Goal: Information Seeking & Learning: Learn about a topic

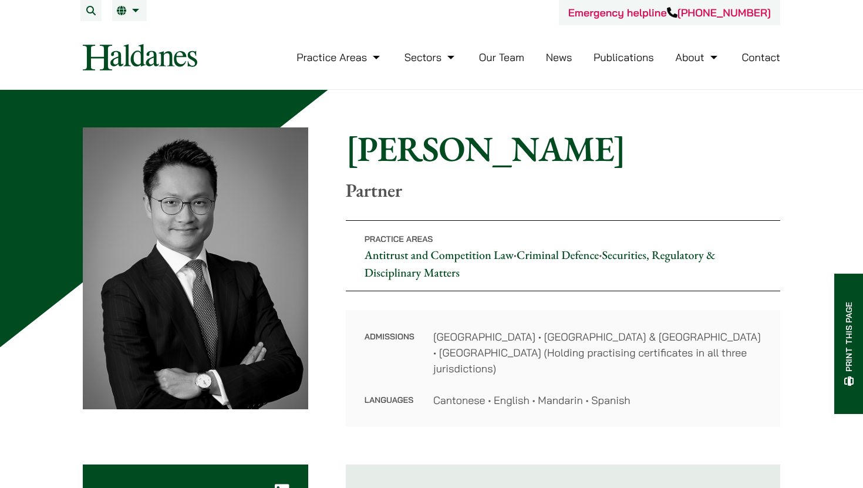
click at [509, 52] on link "Our Team" at bounding box center [501, 56] width 45 height 13
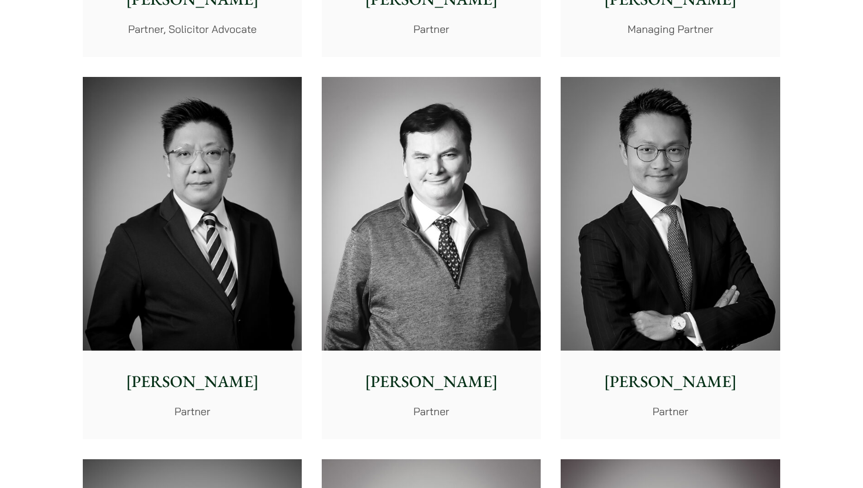
scroll to position [649, 0]
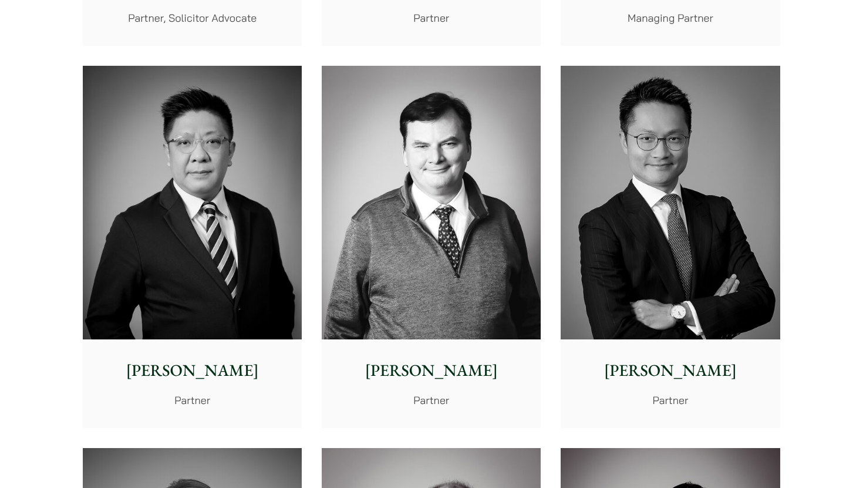
click at [752, 252] on img at bounding box center [669, 203] width 219 height 274
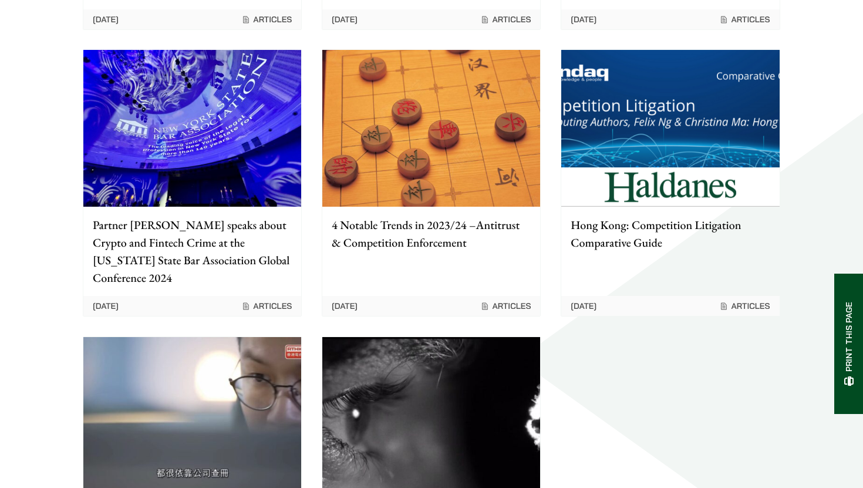
scroll to position [1857, 0]
